Goal: Information Seeking & Learning: Learn about a topic

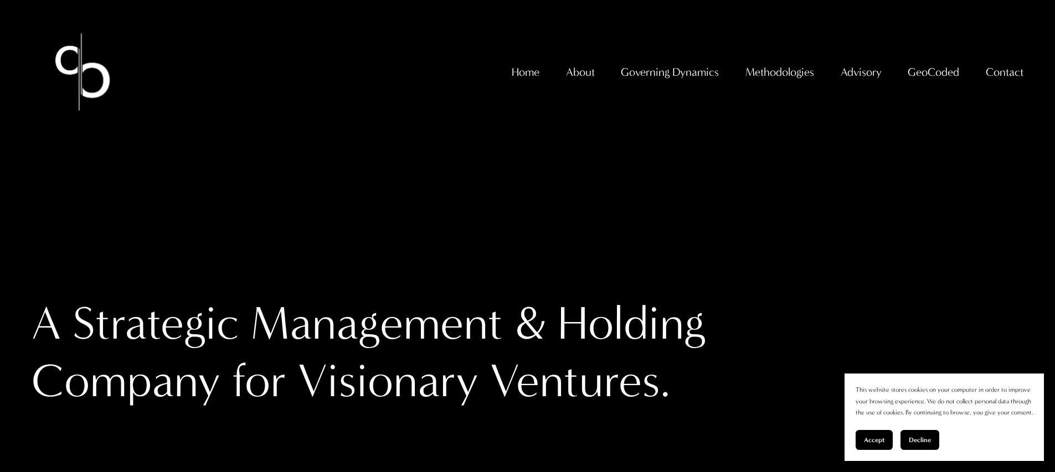
click at [0, 0] on span "GeoCoded - Weekly" at bounding box center [0, 0] width 0 height 0
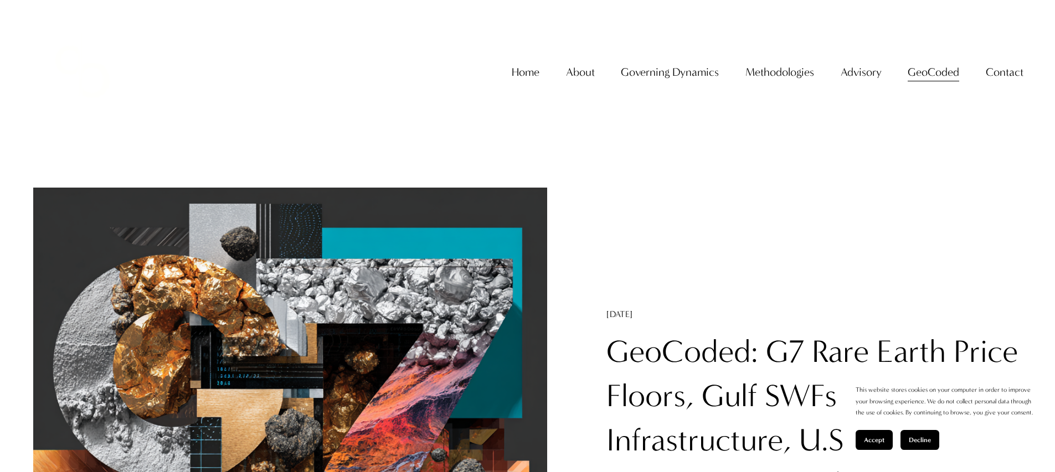
click at [780, 344] on link "GeoCoded: G7 Rare Earth Price Floors, Gulf SWFs Push AI Infrastructure, U.S. Pi…" at bounding box center [811, 440] width 411 height 214
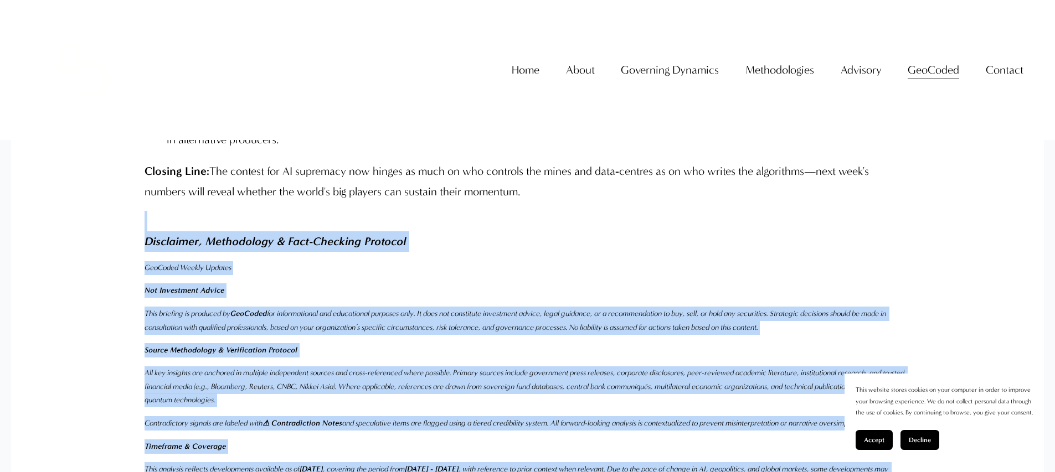
scroll to position [5193, 0]
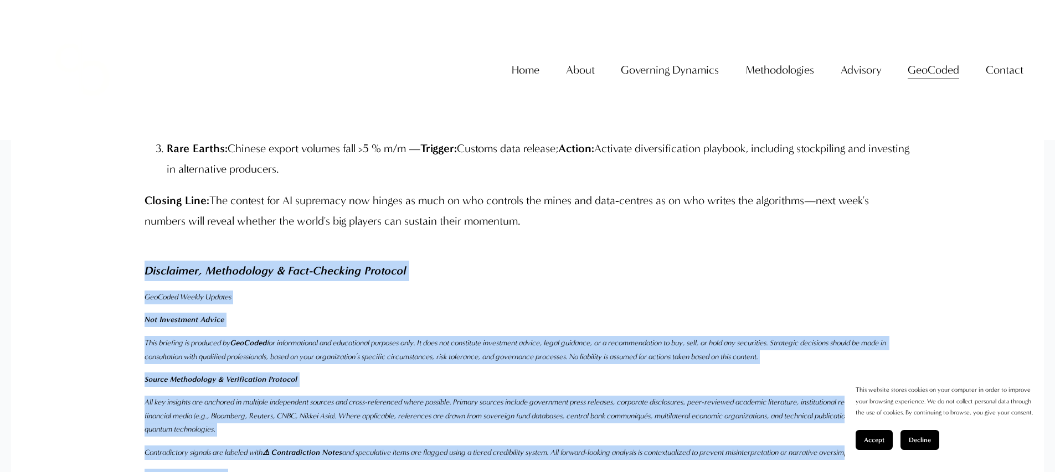
drag, startPoint x: 326, startPoint y: 337, endPoint x: 146, endPoint y: 294, distance: 185.2
click at [146, 294] on div "Conclusion & Forward Radar Synthesis: This week signals that control over the r…" at bounding box center [528, 241] width 766 height 796
copy div "Disclaimer, Methodology & Fact-Checking Protocol GeoCoded Weekly Updates Not In…"
click at [528, 78] on link "Home" at bounding box center [526, 70] width 28 height 23
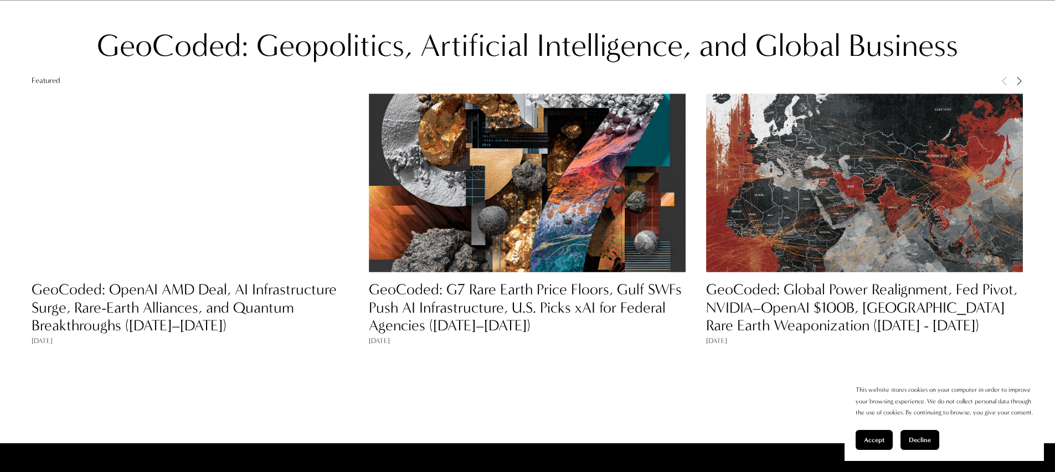
scroll to position [1080, 0]
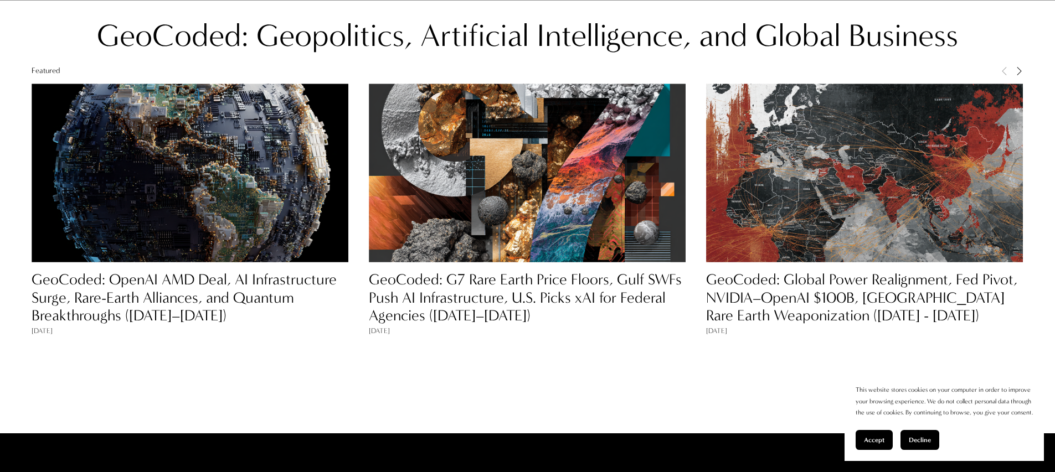
click at [248, 286] on link "GeoCoded: OpenAI AMD Deal, AI Infrastructure Surge, Rare-Earth Alliances, and Q…" at bounding box center [184, 298] width 305 height 54
